Goal: Information Seeking & Learning: Learn about a topic

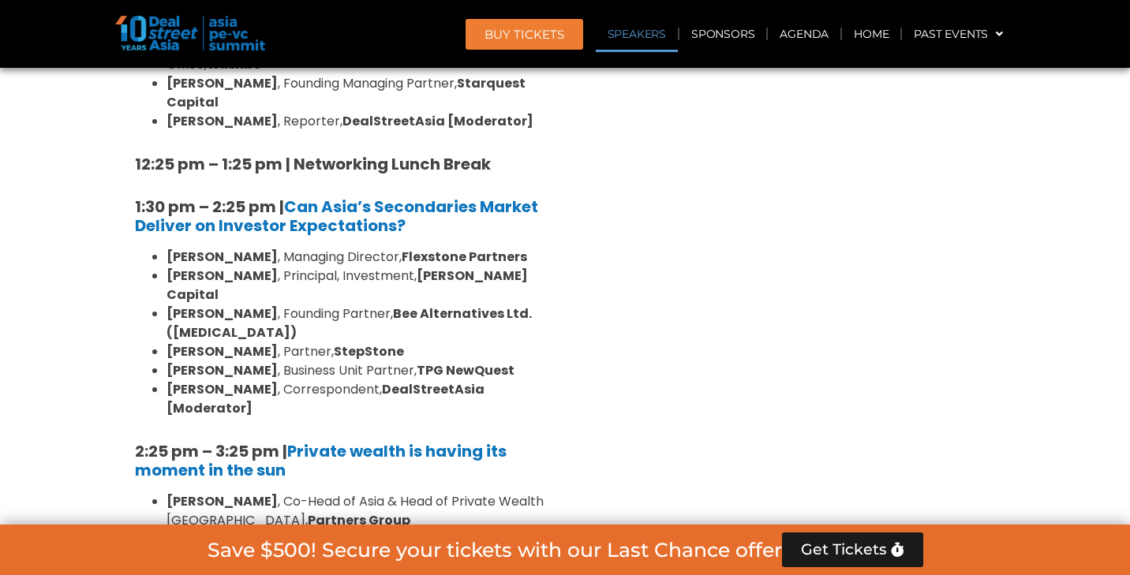
scroll to position [1620, 0]
click at [806, 36] on link "Agenda" at bounding box center [804, 34] width 73 height 36
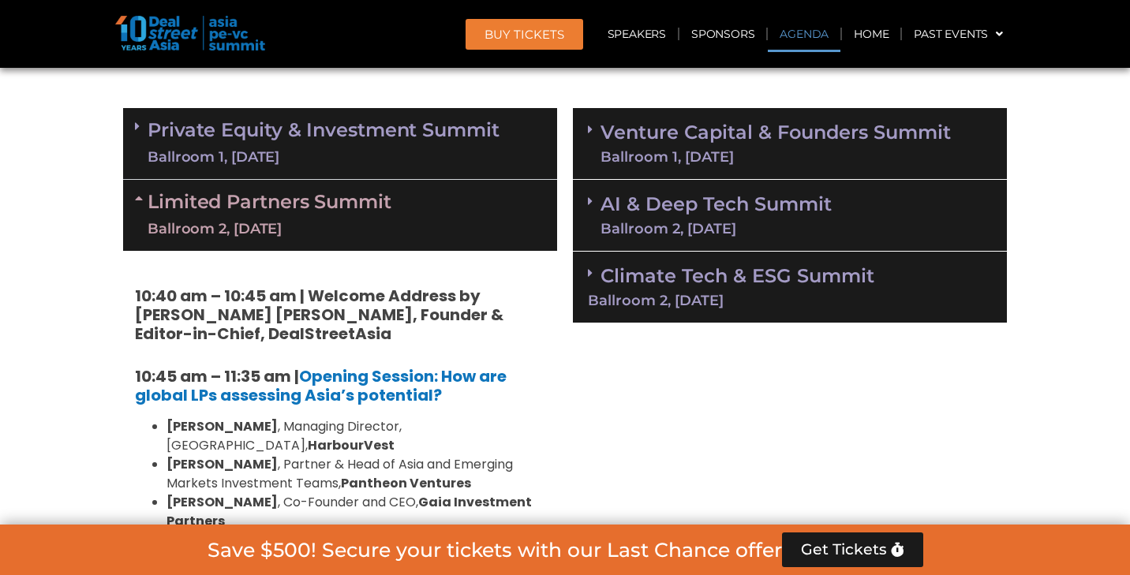
scroll to position [823, 0]
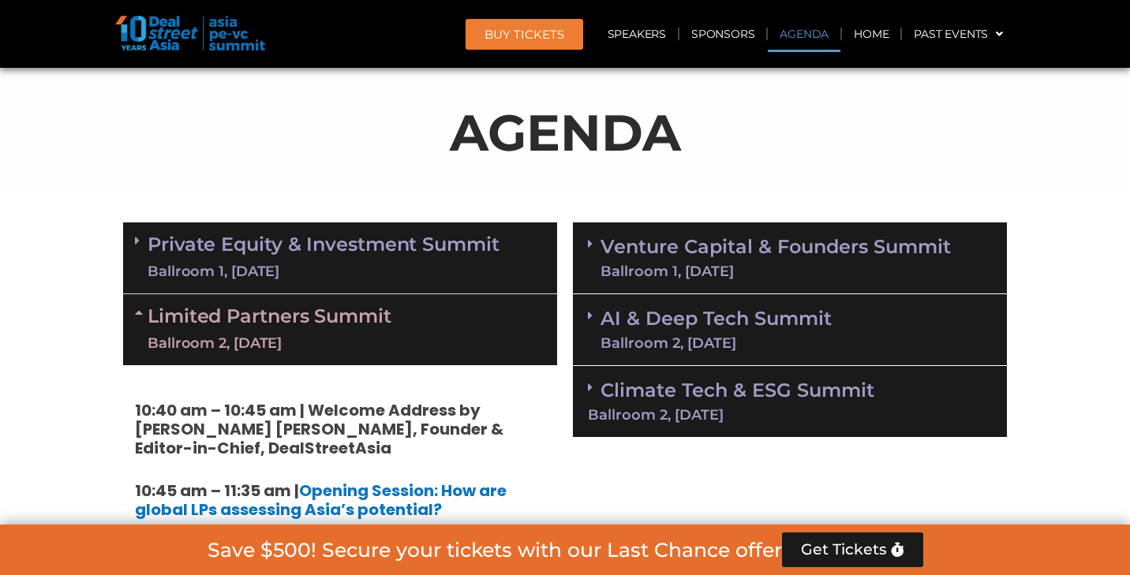
click at [359, 330] on link "Limited Partners [GEOGRAPHIC_DATA] 2, [DATE]" at bounding box center [270, 329] width 244 height 47
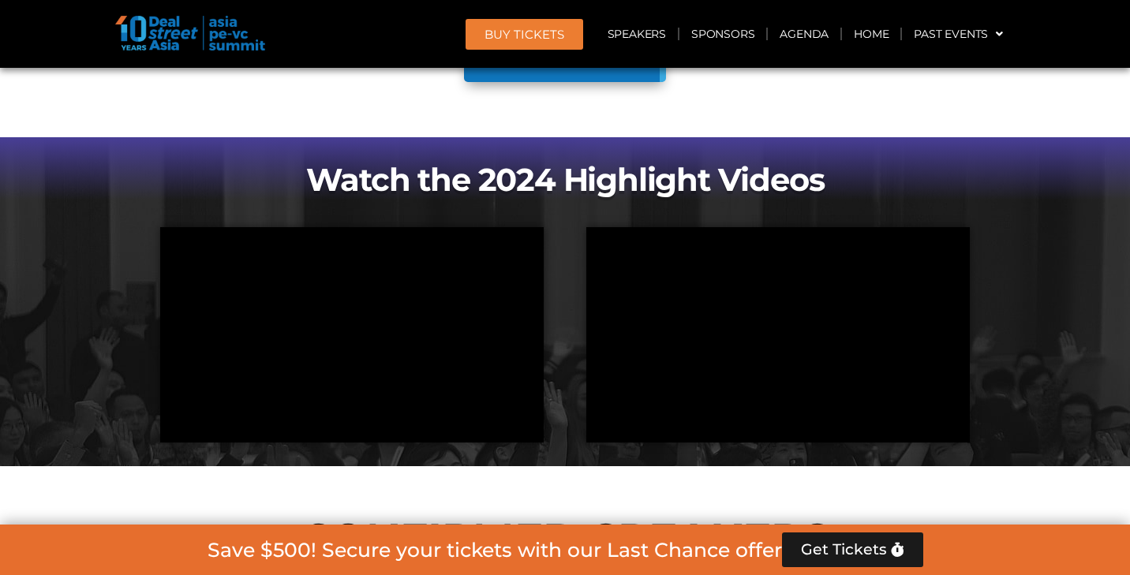
scroll to position [851, 0]
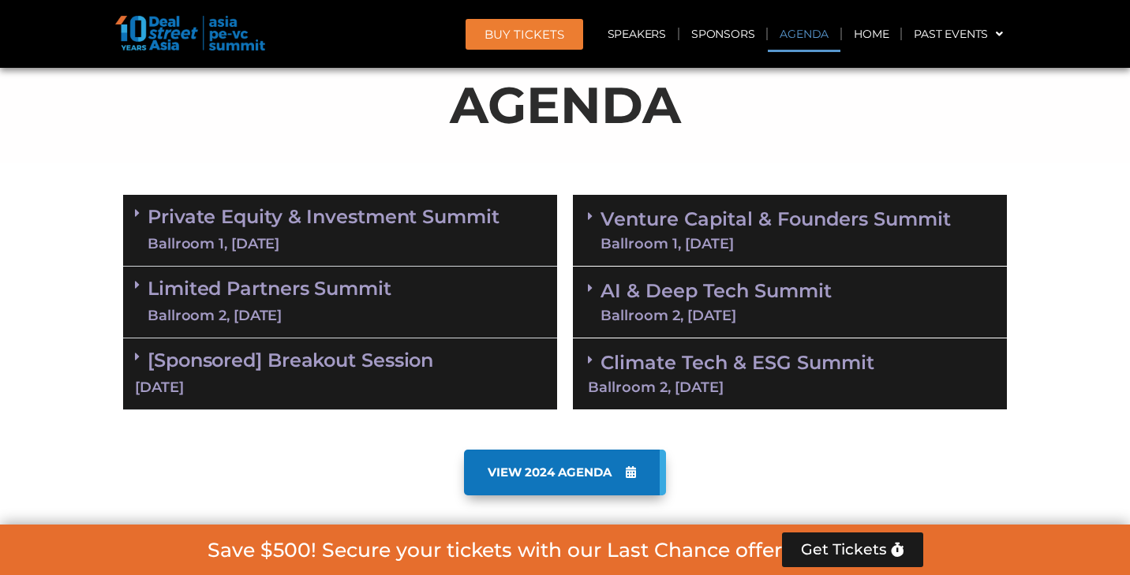
click at [808, 32] on link "Agenda" at bounding box center [804, 34] width 73 height 36
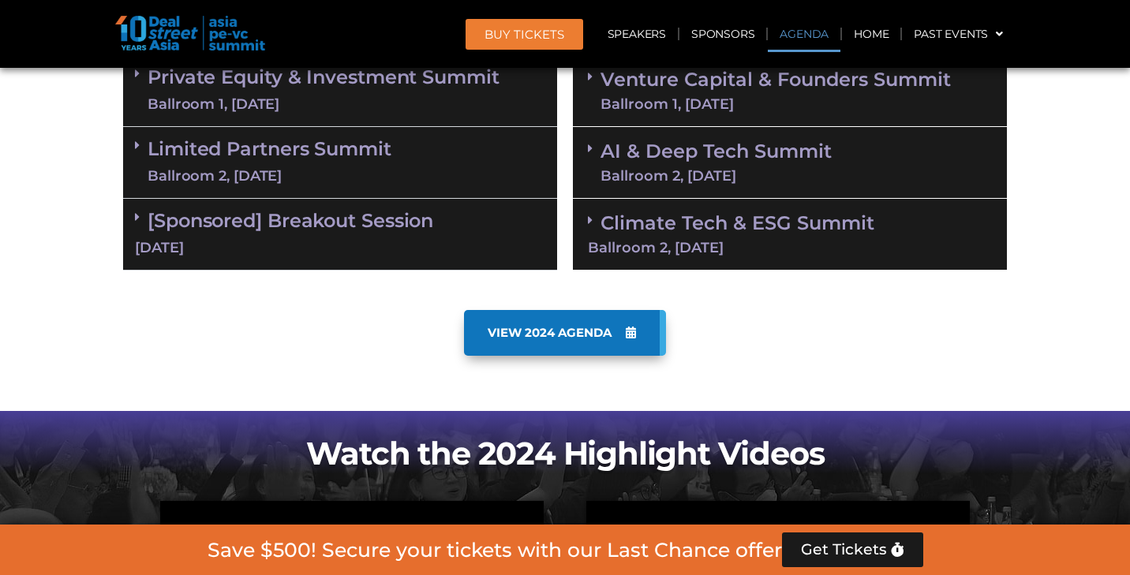
scroll to position [874, 0]
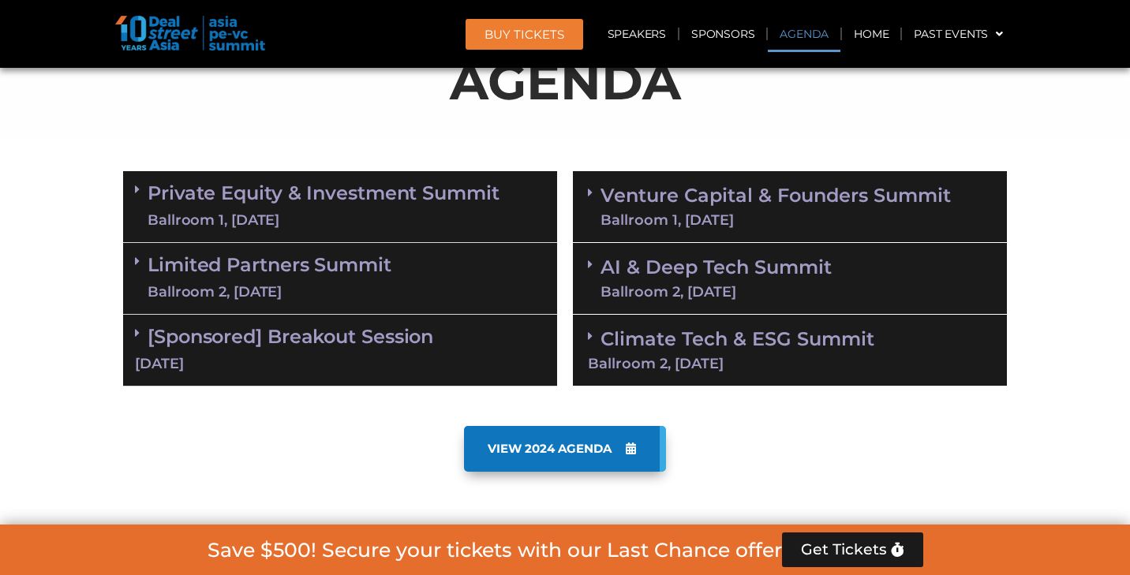
click at [297, 277] on link "Limited Partners [GEOGRAPHIC_DATA] 2, [DATE]" at bounding box center [270, 278] width 244 height 47
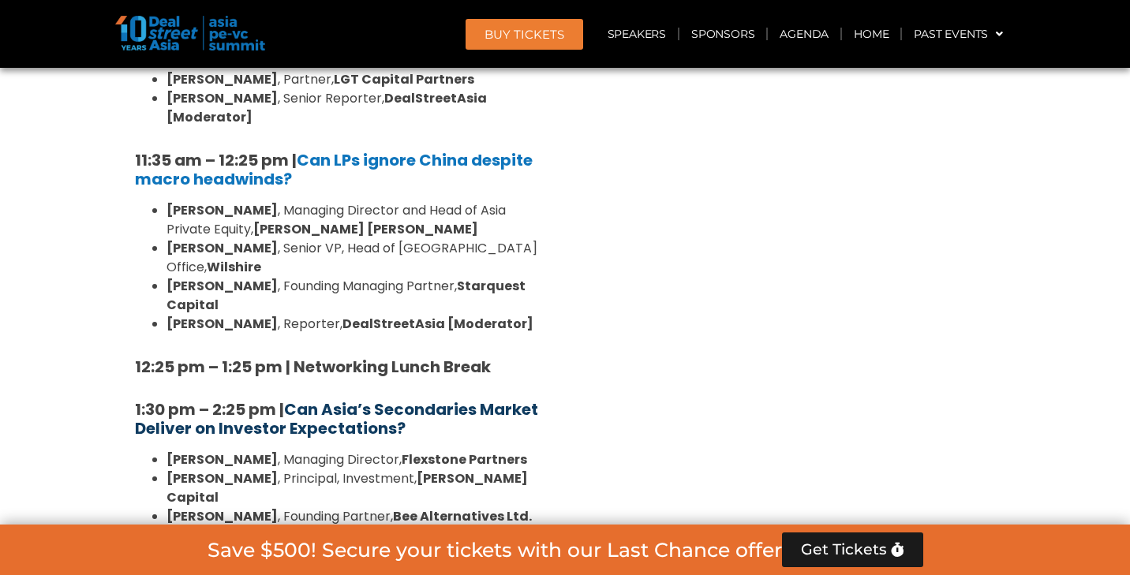
scroll to position [1416, 0]
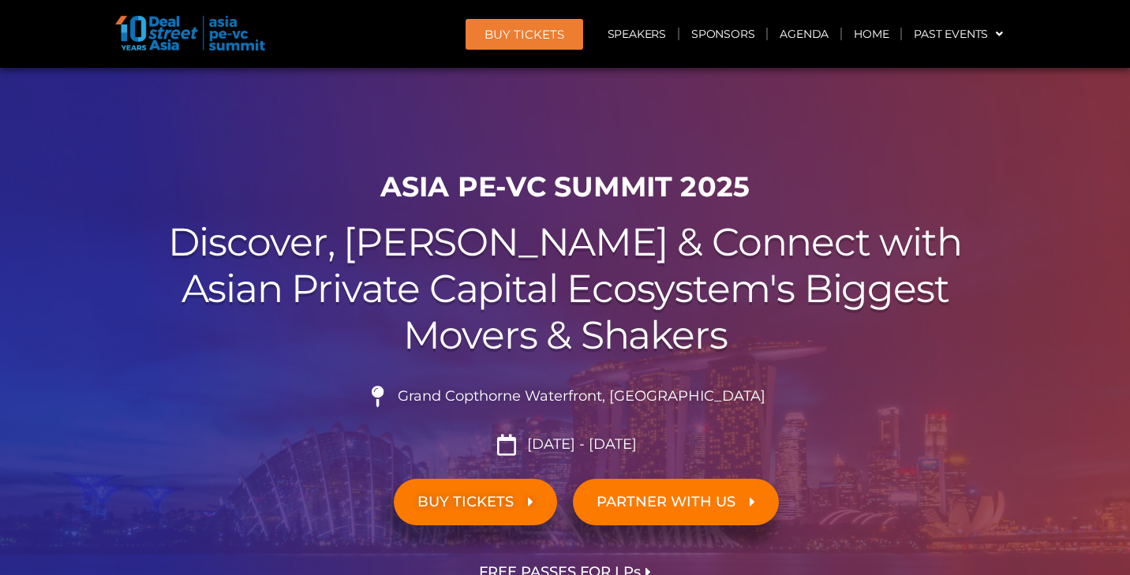
click at [818, 36] on link "Agenda" at bounding box center [804, 34] width 73 height 36
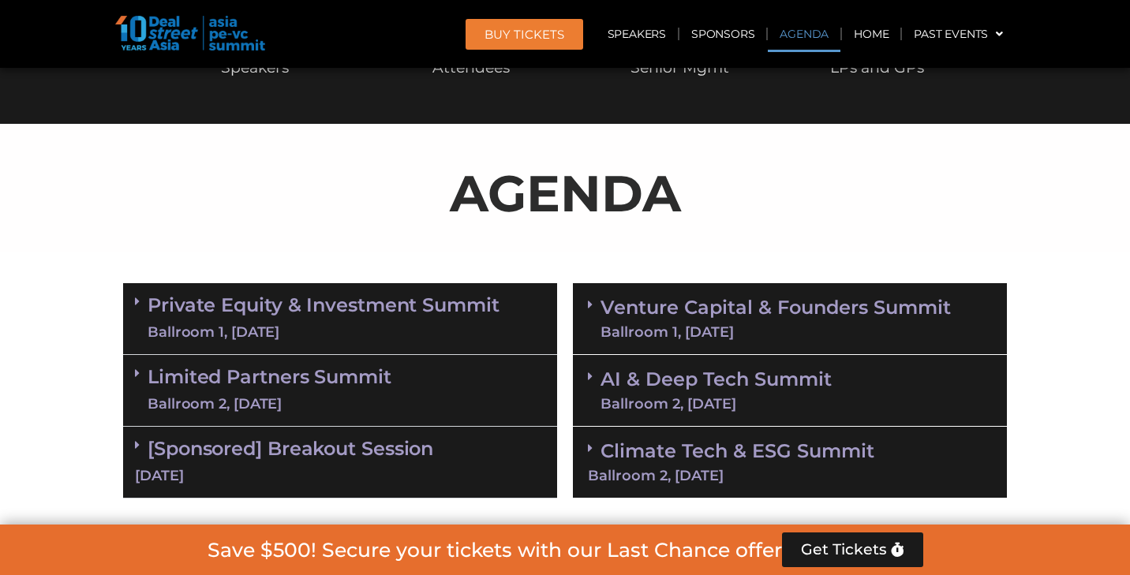
scroll to position [823, 0]
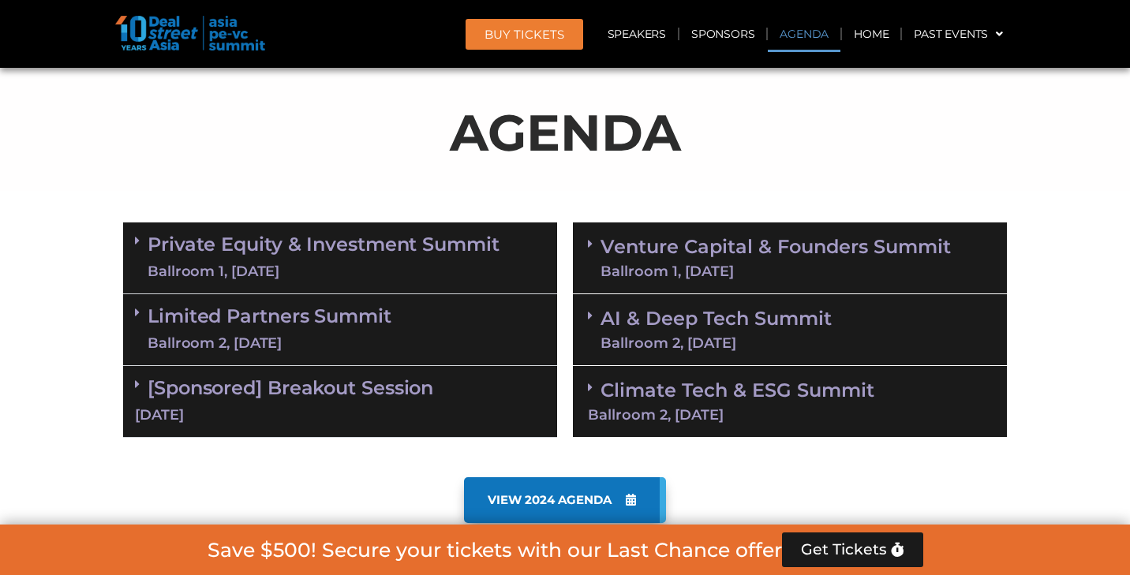
click at [346, 336] on div "Ballroom 2, [DATE]" at bounding box center [270, 344] width 244 height 20
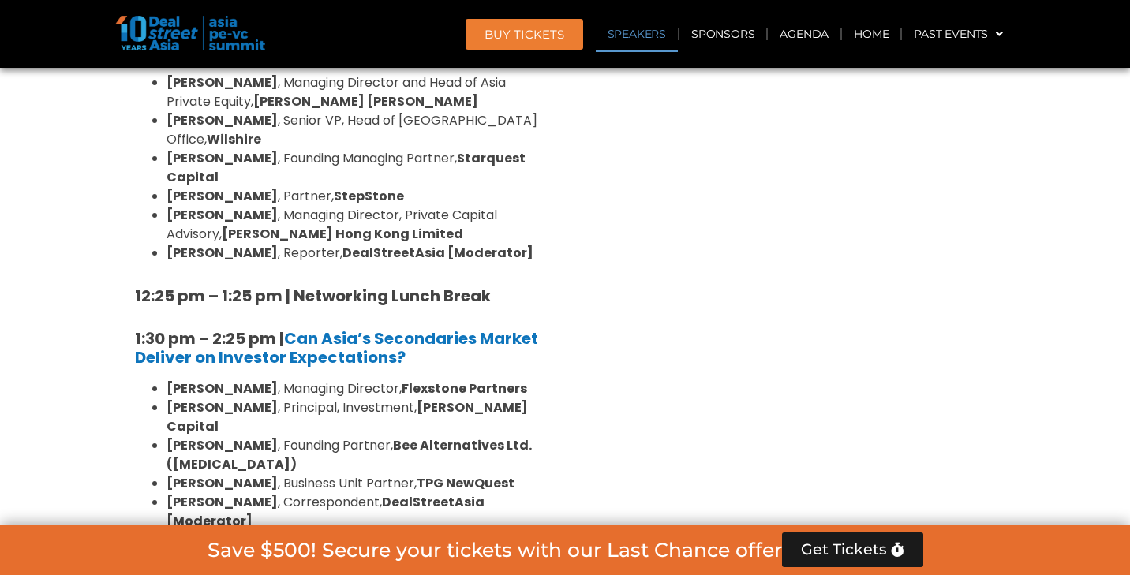
scroll to position [1548, 0]
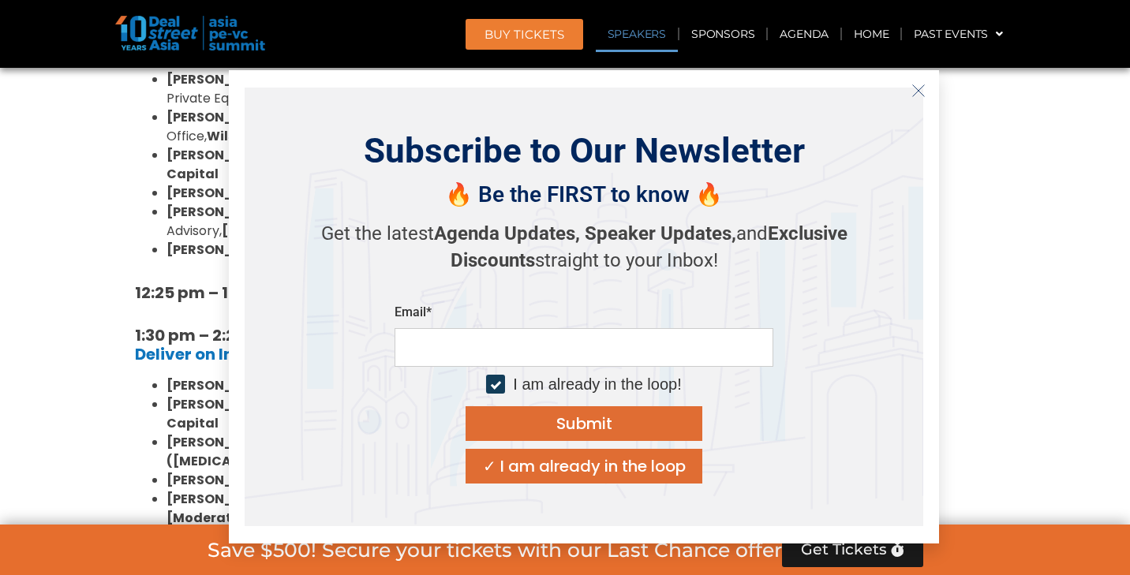
click at [915, 93] on line "Close" at bounding box center [918, 89] width 11 height 11
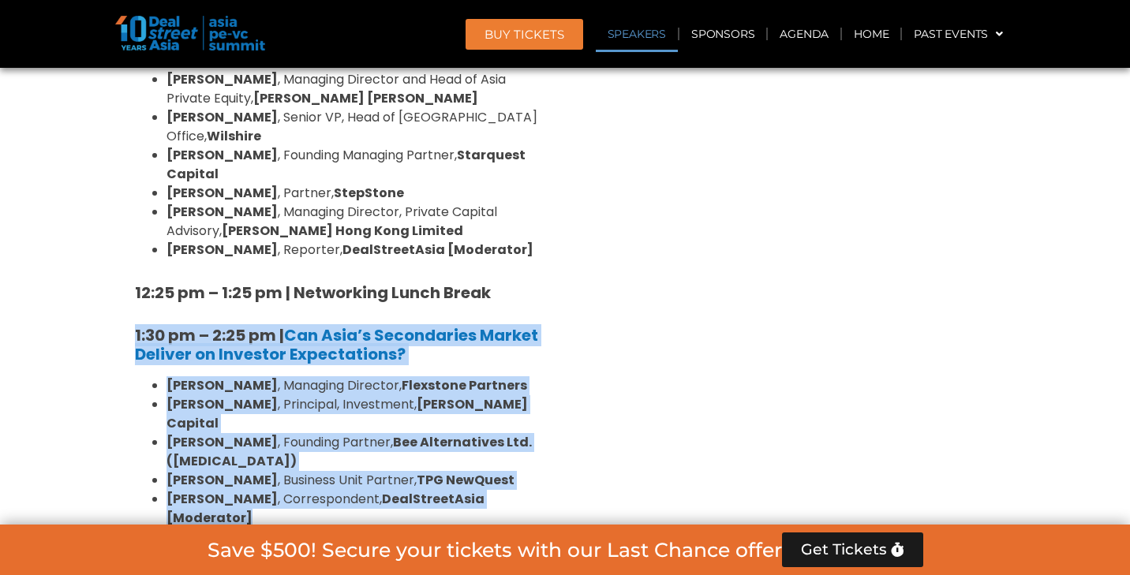
drag, startPoint x: 118, startPoint y: 262, endPoint x: 549, endPoint y: 396, distance: 451.2
click at [549, 396] on div "Private Equity & Investment Summit Ballroom 1, 10 Sept 8:00 am – 9:00 am | Regi…" at bounding box center [340, 442] width 450 height 1905
copy div "1:30 pm – 2:25 pm | Can Asia’s Secondaries Market Deliver on Investor Expectati…"
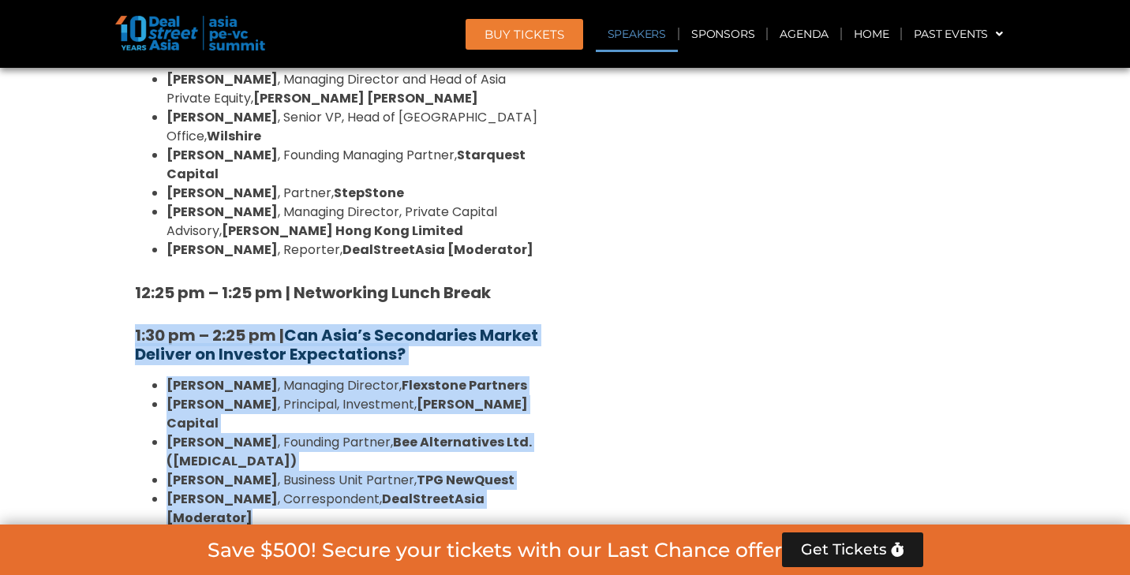
click at [375, 324] on b "Can Asia’s Secondaries Market Deliver on Investor Expectations?" at bounding box center [336, 344] width 403 height 41
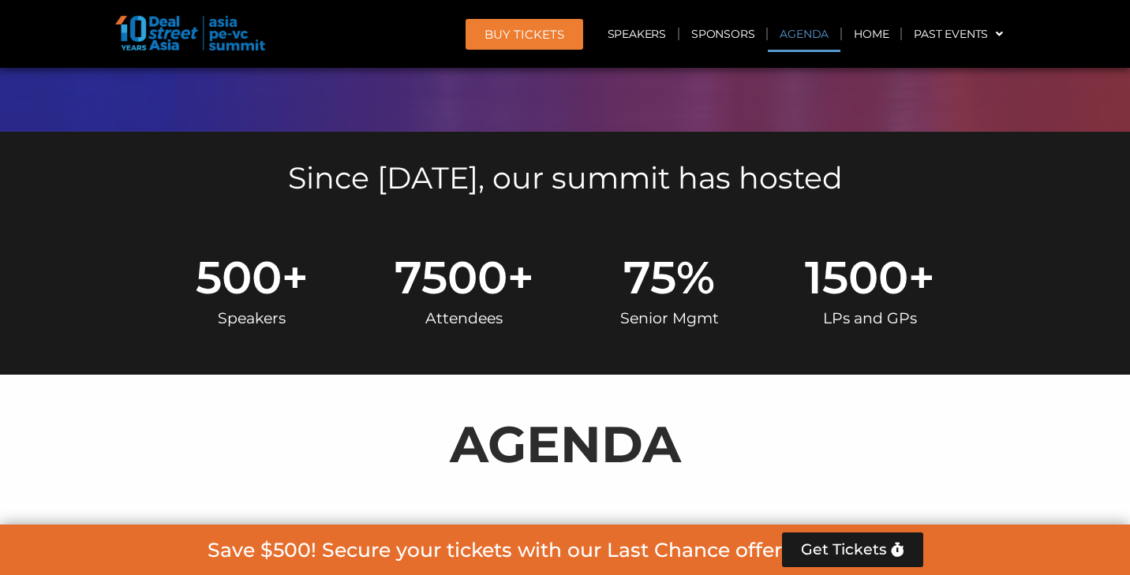
scroll to position [351, 0]
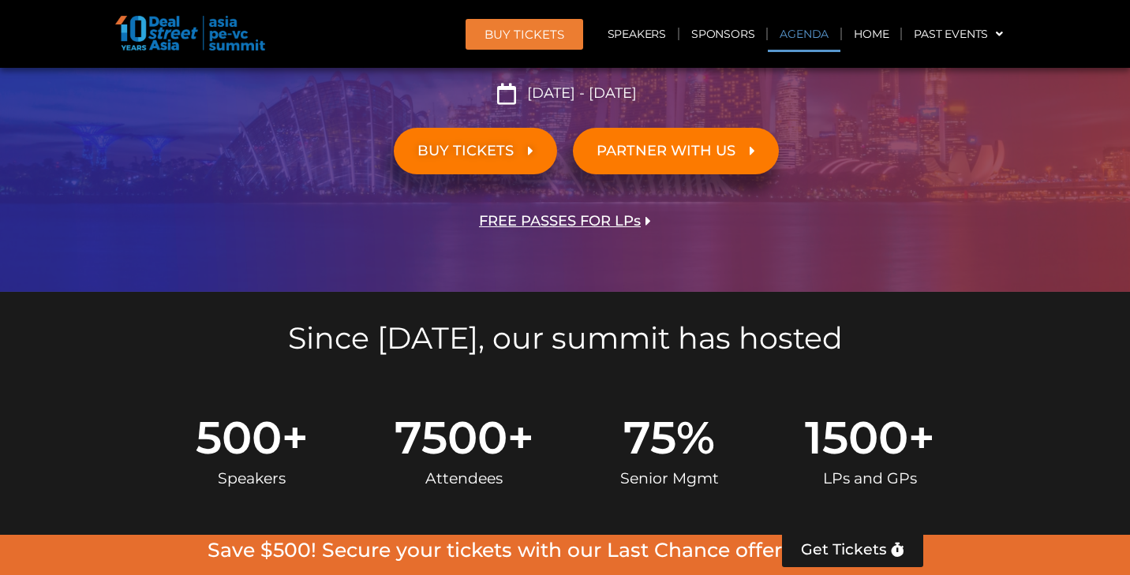
click at [808, 34] on link "Agenda" at bounding box center [804, 34] width 73 height 36
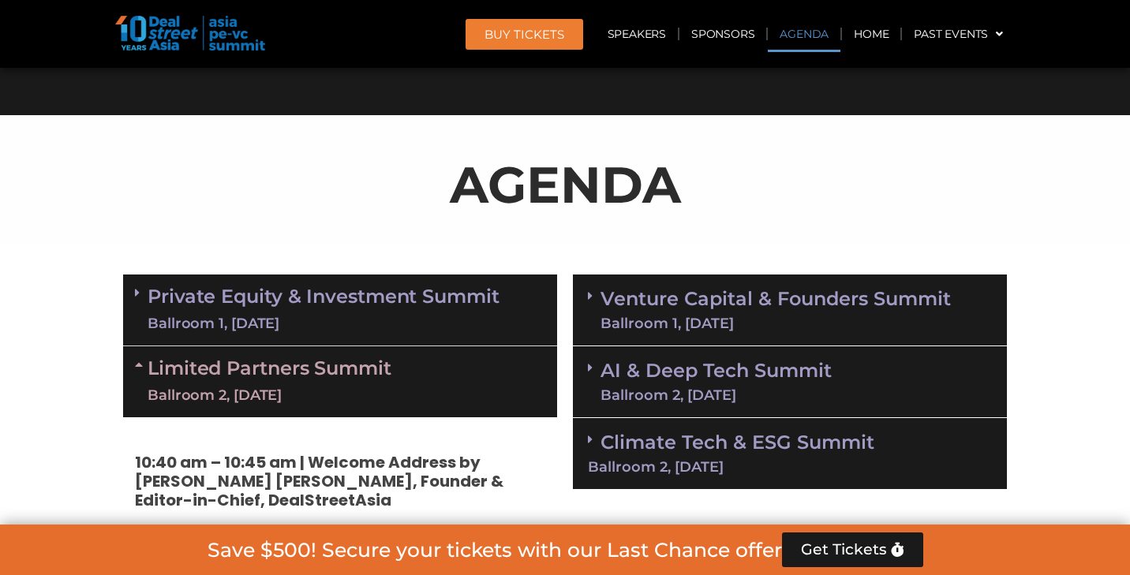
scroll to position [823, 0]
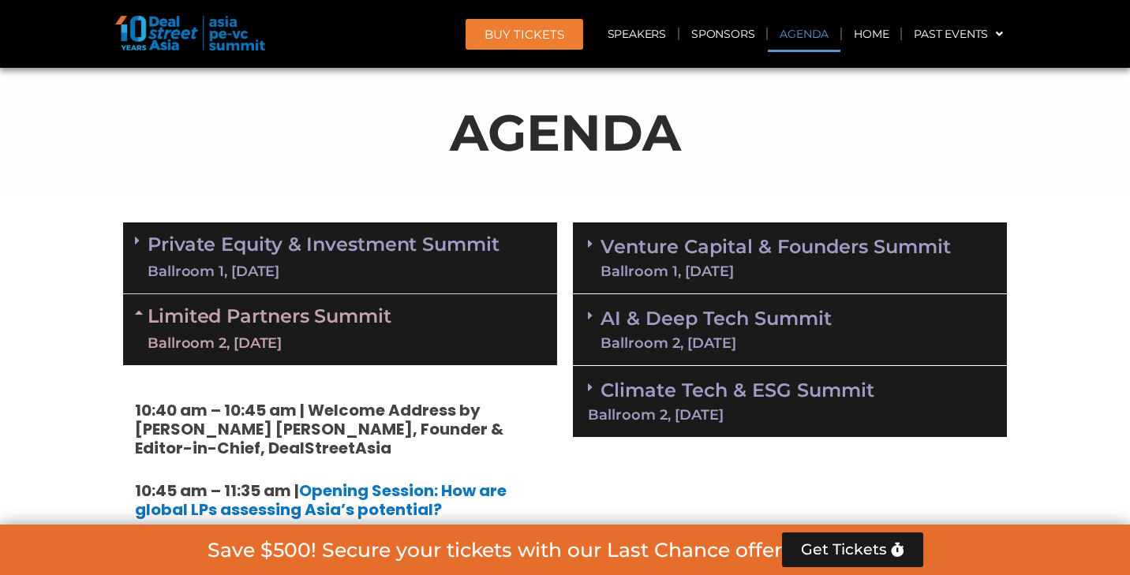
click at [342, 237] on link "Private Equity & Investment Summit Ballroom 1, 10 Sept" at bounding box center [324, 257] width 352 height 47
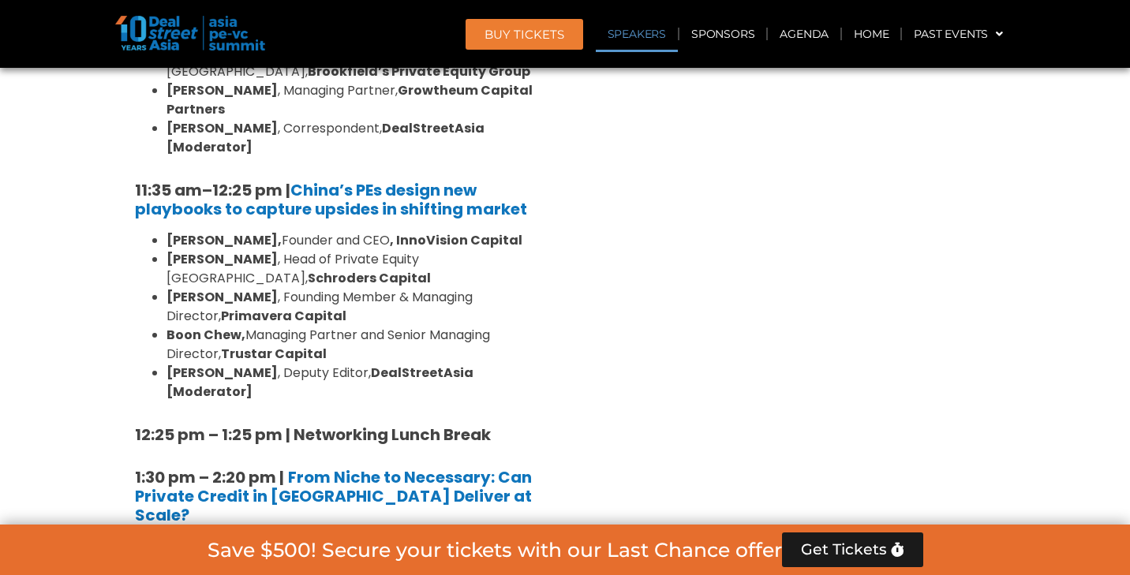
scroll to position [1748, 0]
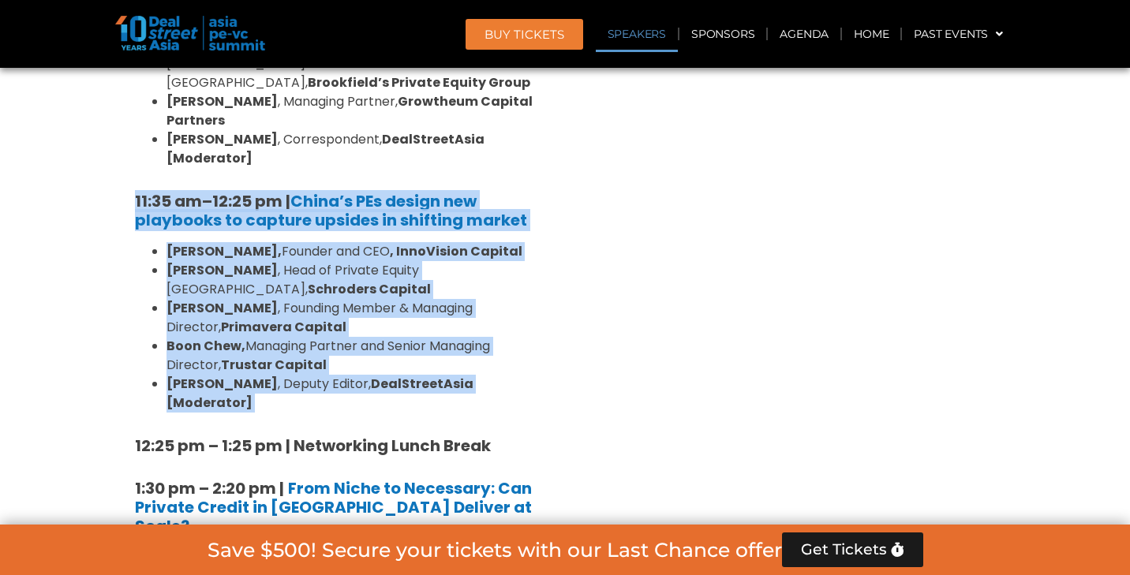
drag, startPoint x: 116, startPoint y: 99, endPoint x: 544, endPoint y: 314, distance: 479.5
copy div "11:35 am – 12:25 pm | China’s PEs design new playbooks to capture upsides in sh…"
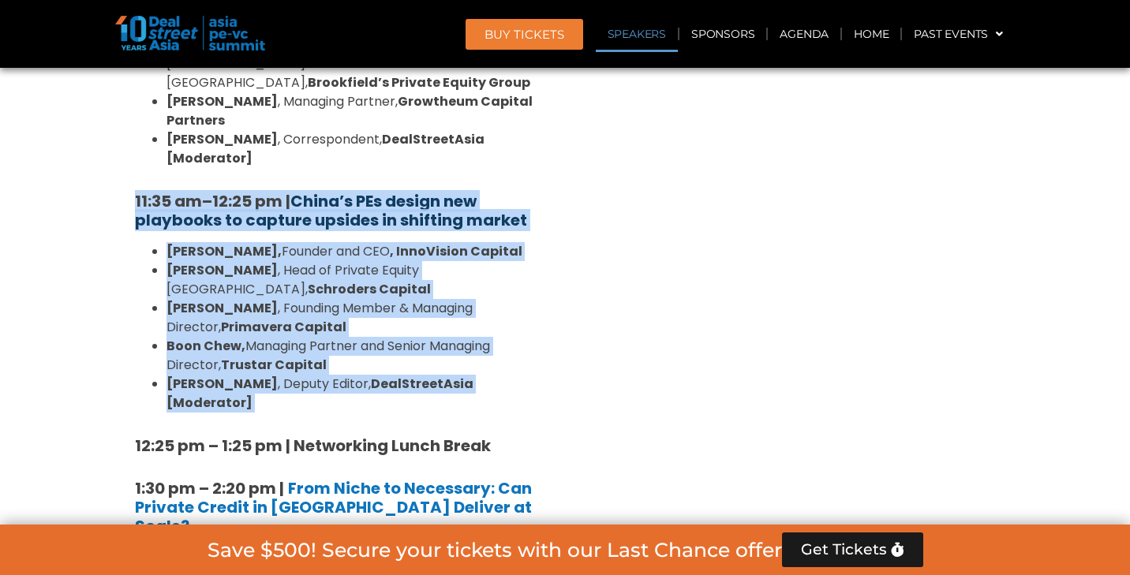
click at [396, 190] on strong "China’s PEs design new playbooks to capture upsides in shifting market" at bounding box center [331, 210] width 392 height 41
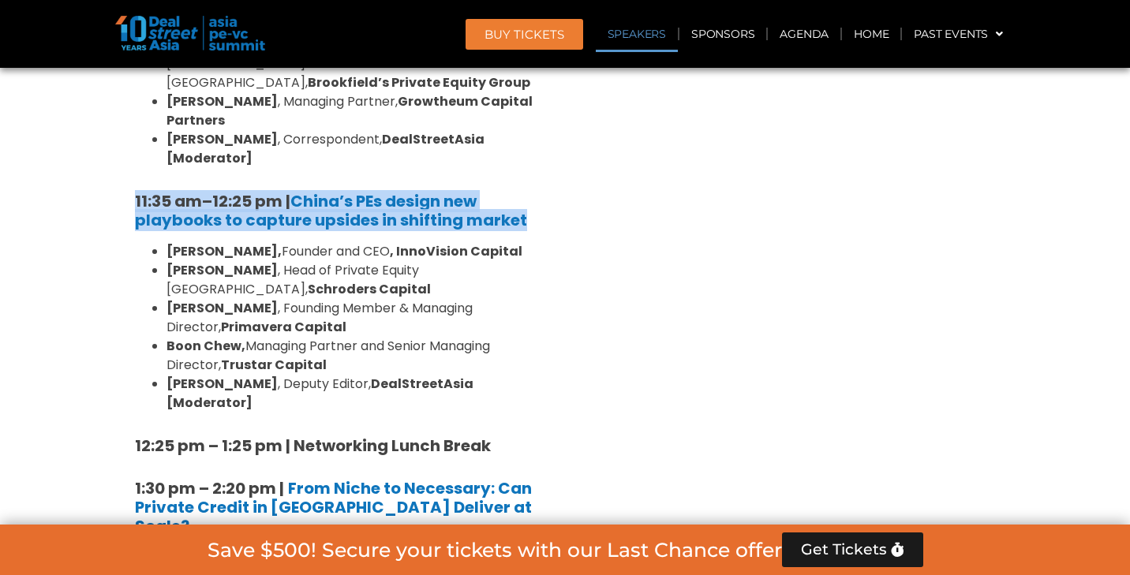
drag, startPoint x: 136, startPoint y: 119, endPoint x: 533, endPoint y: 140, distance: 398.2
click at [533, 192] on h5 "11:35 am – 12:25 pm | China’s PEs design new playbooks to capture upsides in sh…" at bounding box center [340, 211] width 410 height 38
copy h5 "11:35 am – 12:25 pm | China’s PEs design new playbooks to capture upsides in sh…"
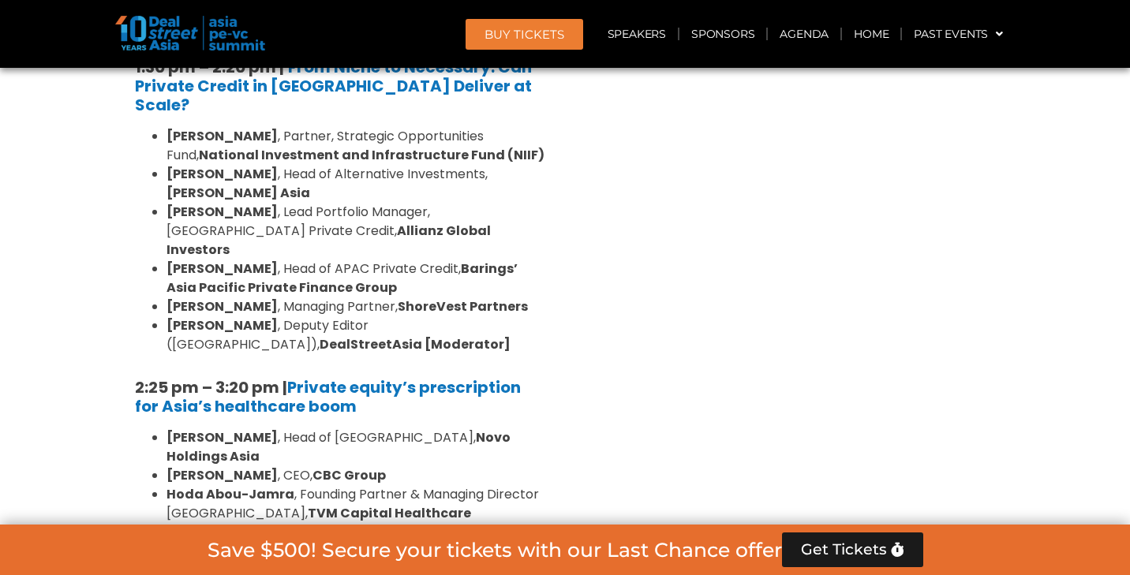
scroll to position [2175, 0]
